Goal: Information Seeking & Learning: Learn about a topic

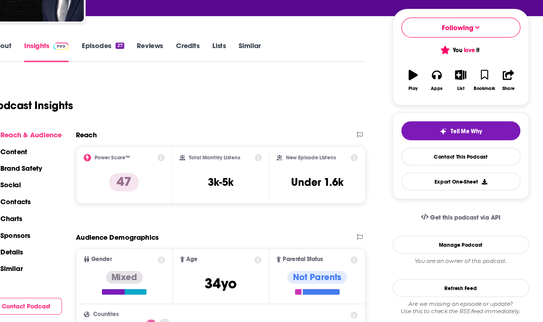
scroll to position [69, 0]
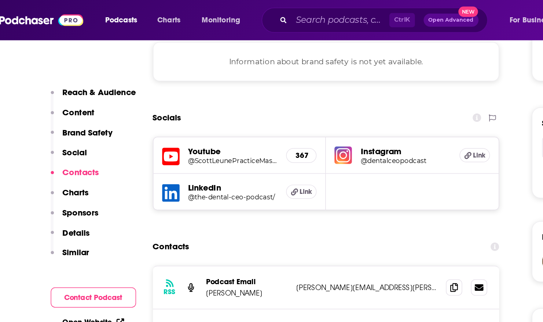
click at [342, 118] on div "Youtube @ScottLeunePracticeMastery 367 Instagram @dentalceopodcast Link LinkedI…" at bounding box center [240, 117] width 234 height 50
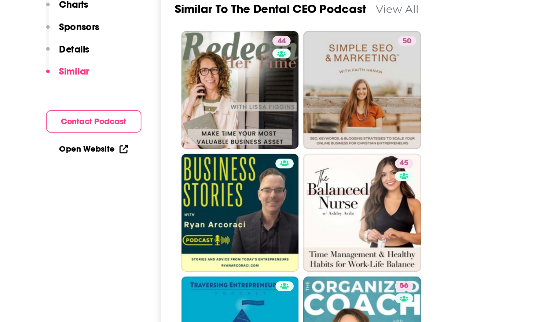
scroll to position [1124, 0]
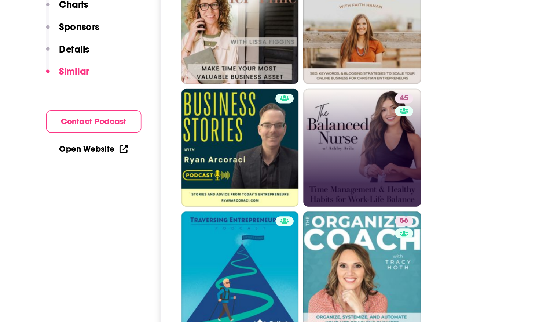
click at [249, 194] on link "45" at bounding box center [245, 216] width 71 height 71
type input "[URL][DOMAIN_NAME]"
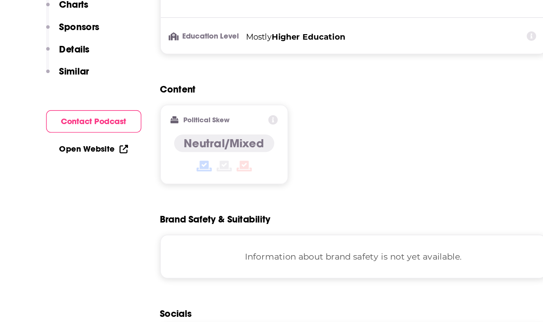
scroll to position [349, 0]
